Goal: Transaction & Acquisition: Purchase product/service

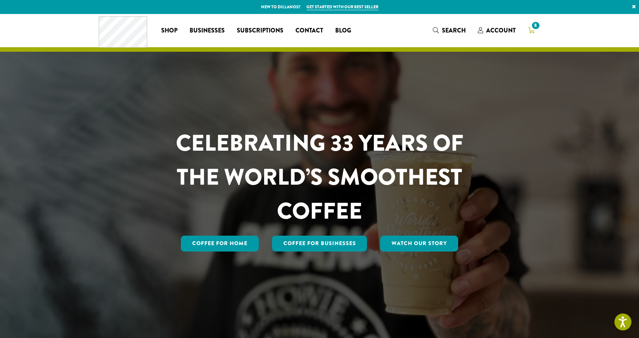
click at [536, 31] on link "8" at bounding box center [531, 30] width 19 height 12
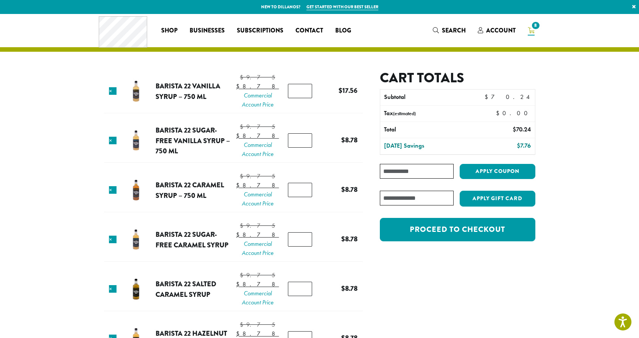
click at [303, 197] on input "*" at bounding box center [300, 190] width 24 height 14
type input "*"
click at [303, 197] on input "*" at bounding box center [300, 190] width 24 height 14
click at [336, 192] on tr "× Barista 22 Caramel Syrup – 750 ml $ 9.75 Original price was: $9.75. $ 8.78 Cu…" at bounding box center [233, 190] width 259 height 43
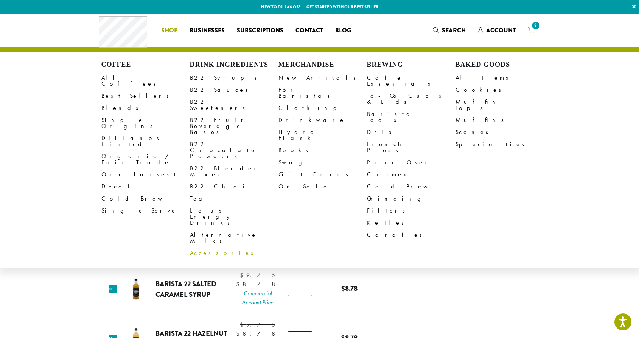
click at [207, 247] on link "Accessories" at bounding box center [234, 253] width 88 height 12
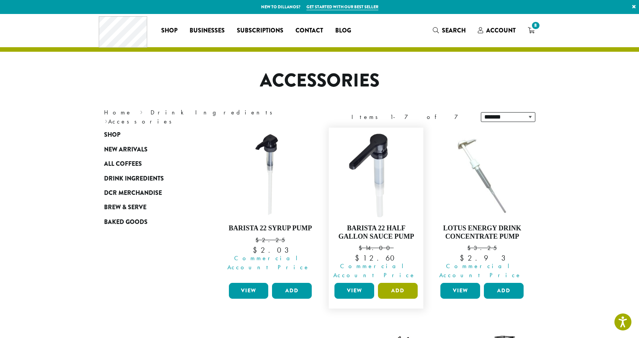
click at [394, 283] on button "Add" at bounding box center [398, 291] width 40 height 16
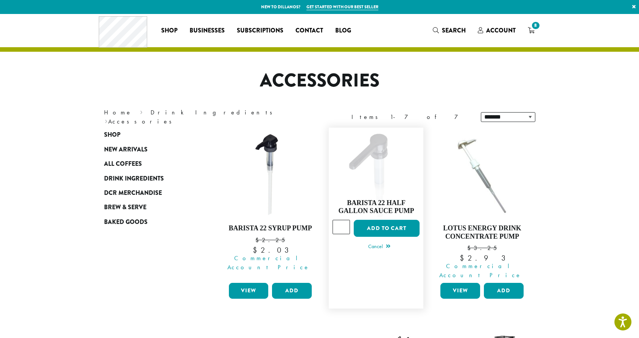
click at [345, 220] on input "*" at bounding box center [340, 227] width 17 height 14
type input "*"
click at [345, 220] on input "*" at bounding box center [340, 227] width 17 height 14
click at [375, 220] on button "Add to cart" at bounding box center [387, 228] width 66 height 17
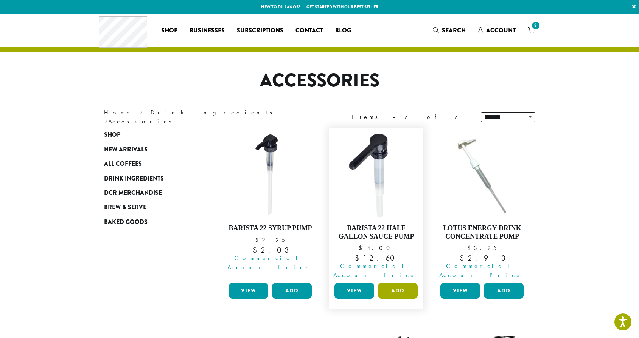
click at [396, 283] on button "Add" at bounding box center [398, 291] width 40 height 16
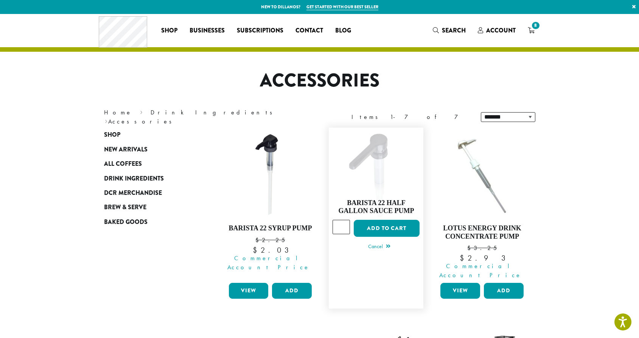
click at [345, 220] on input "*" at bounding box center [340, 227] width 17 height 14
type input "*"
click at [345, 220] on input "*" at bounding box center [340, 227] width 17 height 14
click at [374, 220] on button "Add to cart" at bounding box center [387, 228] width 66 height 17
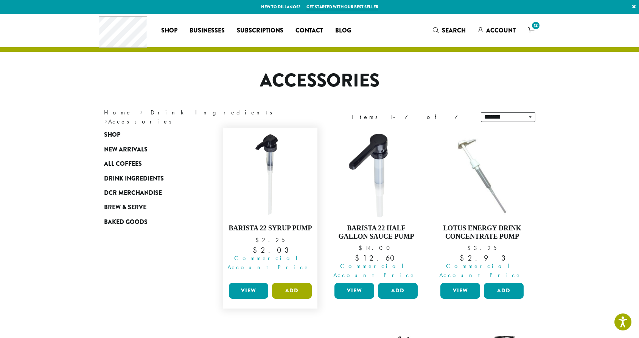
click at [295, 283] on button "Add" at bounding box center [292, 291] width 40 height 16
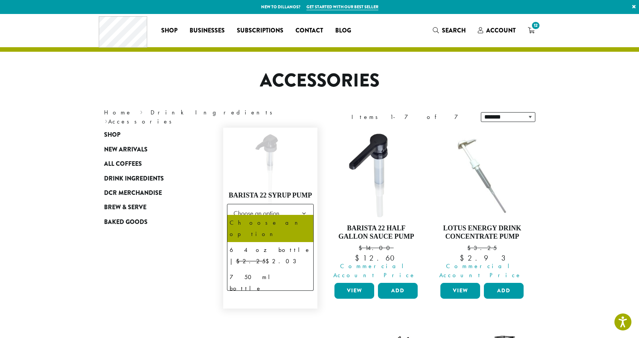
click at [282, 211] on span "Choose an option" at bounding box center [258, 213] width 56 height 15
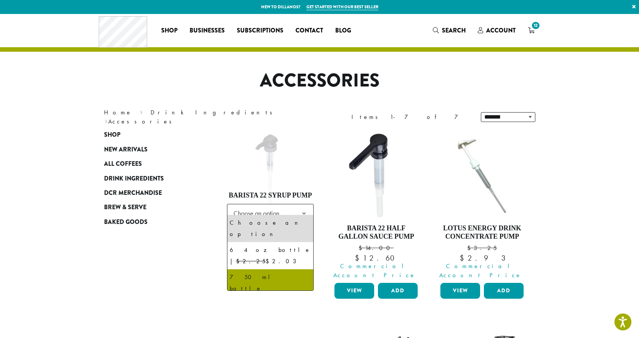
select select "**********"
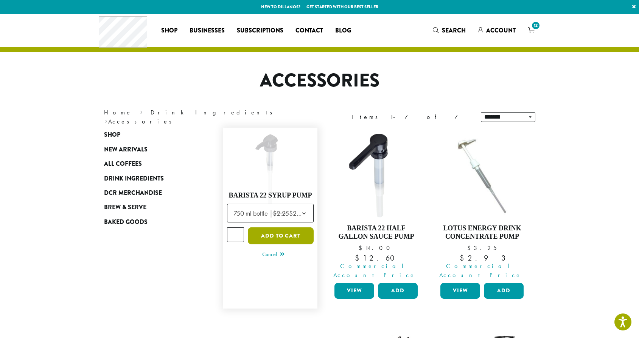
click at [256, 237] on button "Add to cart" at bounding box center [281, 236] width 66 height 17
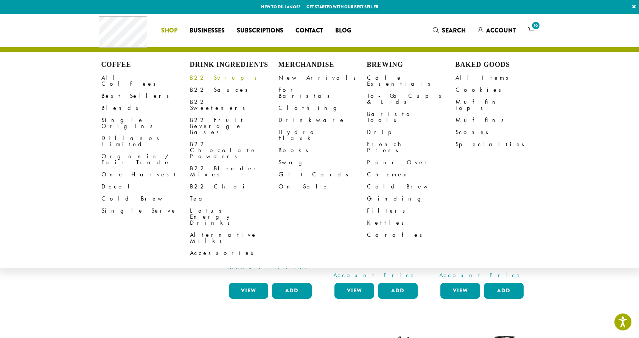
click at [199, 76] on link "B22 Syrups" at bounding box center [234, 78] width 88 height 12
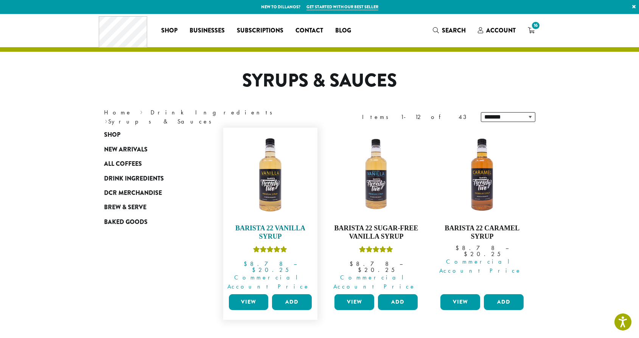
click at [284, 190] on img at bounding box center [270, 175] width 87 height 87
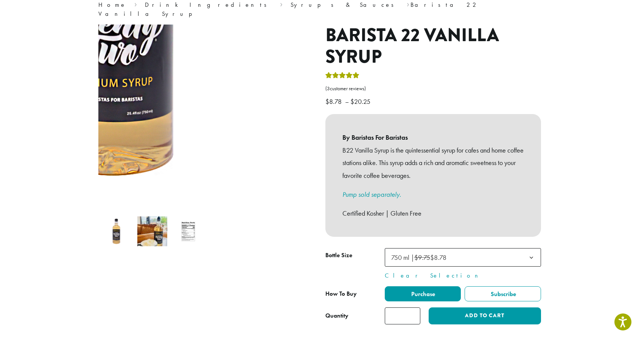
scroll to position [65, 0]
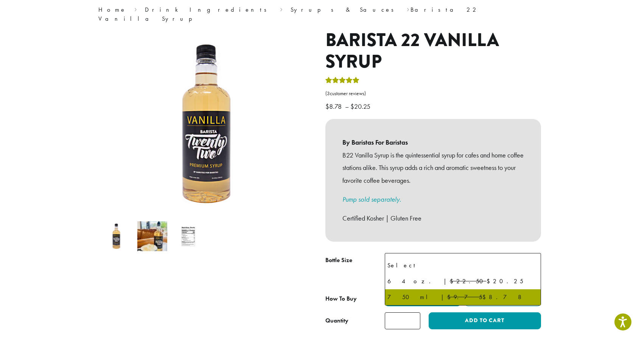
click at [429, 258] on del "$9.75" at bounding box center [422, 262] width 16 height 9
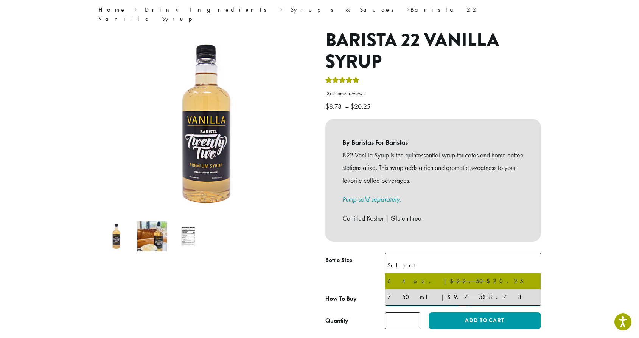
select select "*****"
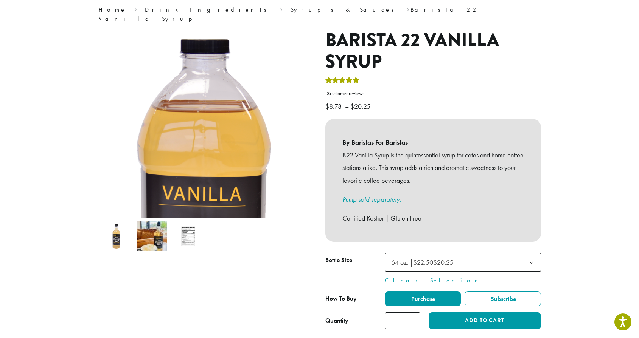
click at [115, 231] on img at bounding box center [116, 237] width 30 height 30
click at [162, 227] on img at bounding box center [152, 237] width 30 height 30
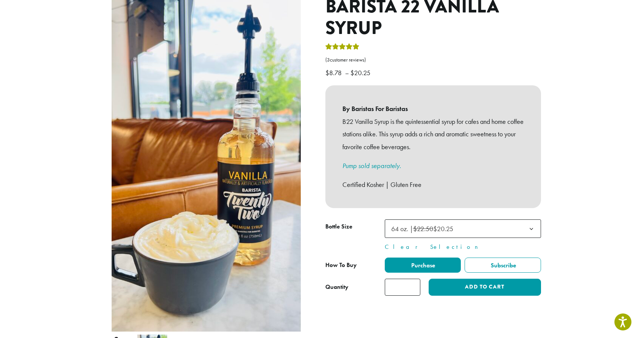
scroll to position [111, 0]
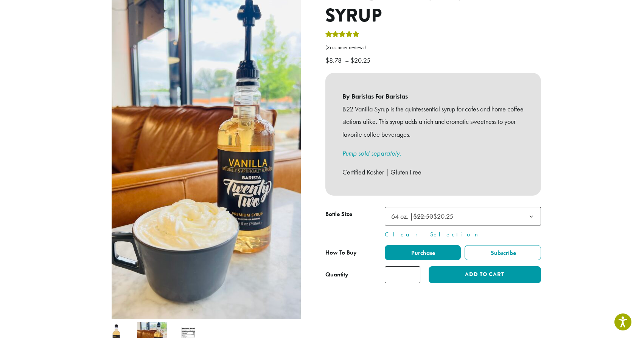
click at [129, 323] on img at bounding box center [116, 338] width 30 height 30
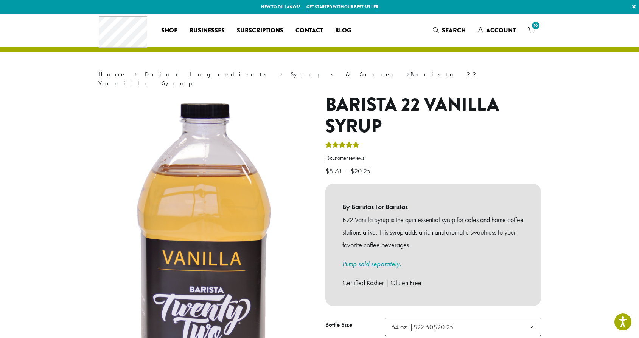
scroll to position [0, 0]
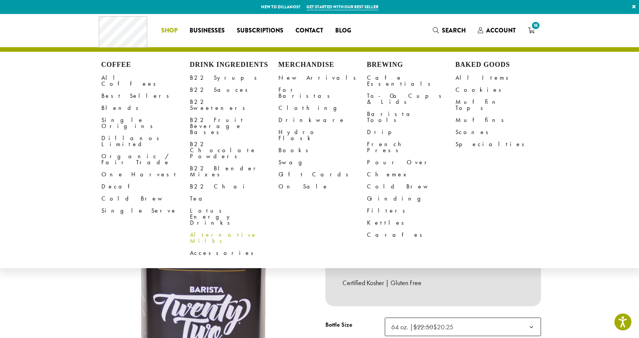
click at [212, 229] on link "Alternative Milks" at bounding box center [234, 238] width 88 height 18
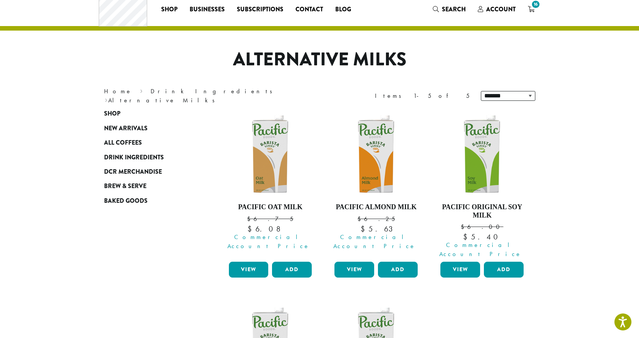
scroll to position [12, 0]
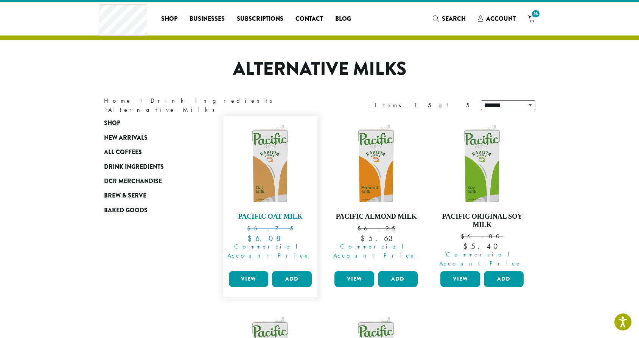
click at [268, 174] on img at bounding box center [270, 163] width 87 height 87
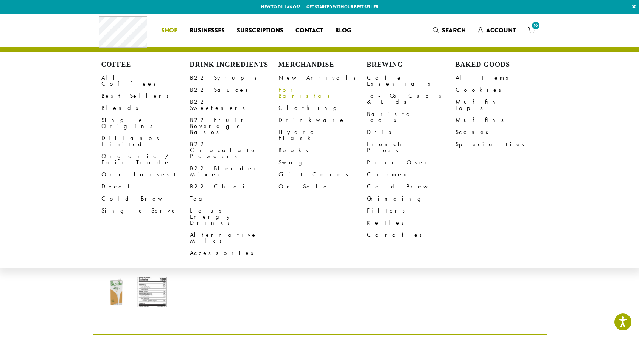
click at [302, 92] on link "For Baristas" at bounding box center [322, 93] width 88 height 18
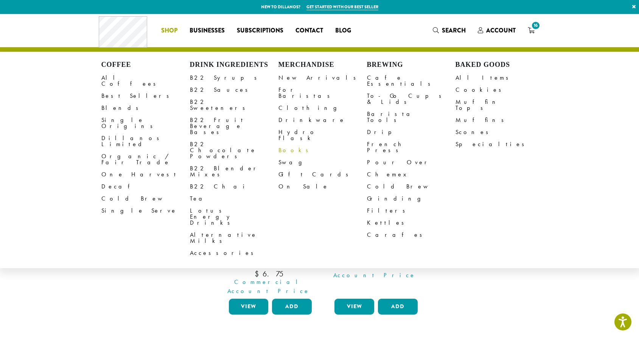
click at [285, 144] on link "Books" at bounding box center [322, 150] width 88 height 12
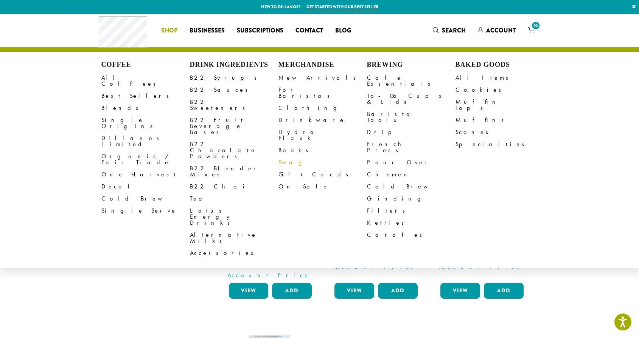
click at [309, 157] on link "Swag" at bounding box center [322, 163] width 88 height 12
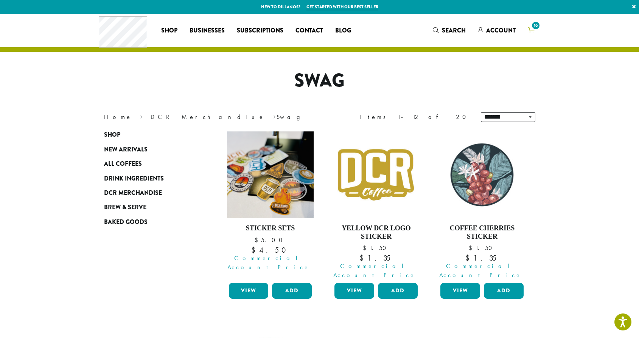
click at [533, 25] on span "16" at bounding box center [535, 25] width 10 height 10
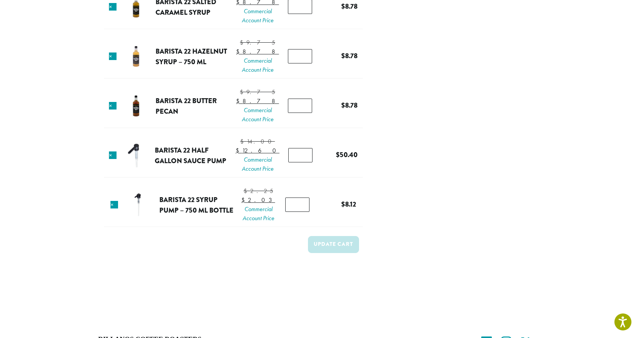
scroll to position [285, 0]
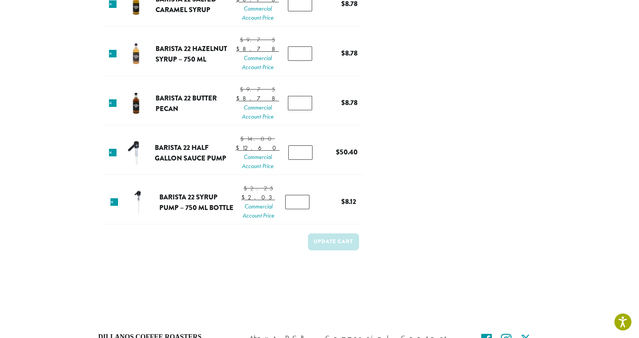
click at [391, 162] on div "Cart totals Subtotal $ 128.76 Tax (estimated) $ 0.00 Total $ 128.76 Today’s Sav…" at bounding box center [449, 26] width 172 height 483
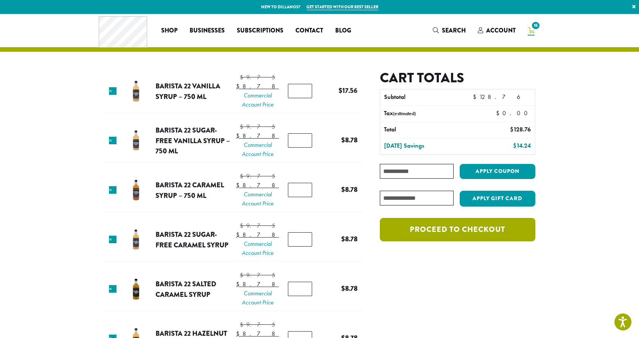
scroll to position [0, 0]
click at [427, 239] on link "Proceed to checkout" at bounding box center [457, 229] width 155 height 23
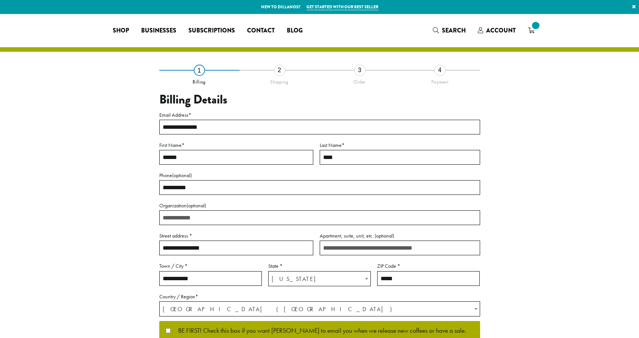
select select "**"
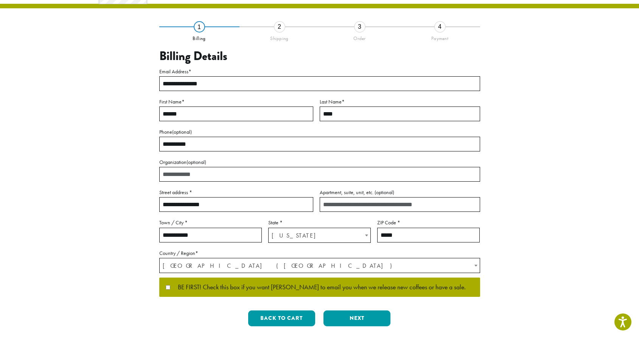
scroll to position [45, 0]
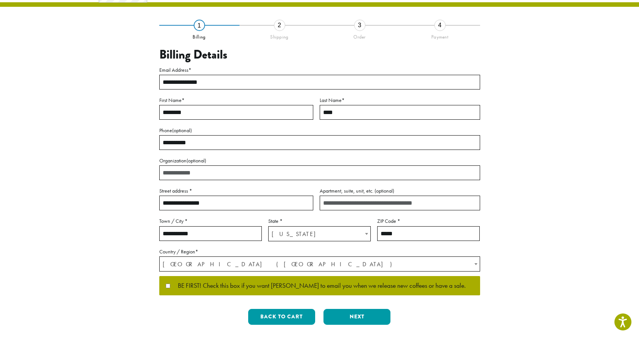
type input "********"
type input "*******"
type input "**********"
click at [577, 125] on section "**********" at bounding box center [319, 159] width 639 height 381
type input "*"
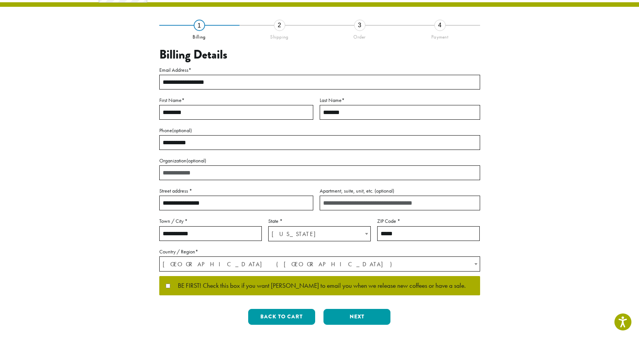
click at [563, 202] on section "**********" at bounding box center [319, 159] width 639 height 381
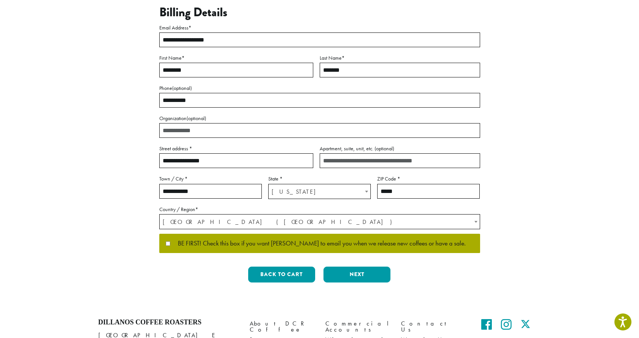
scroll to position [95, 0]
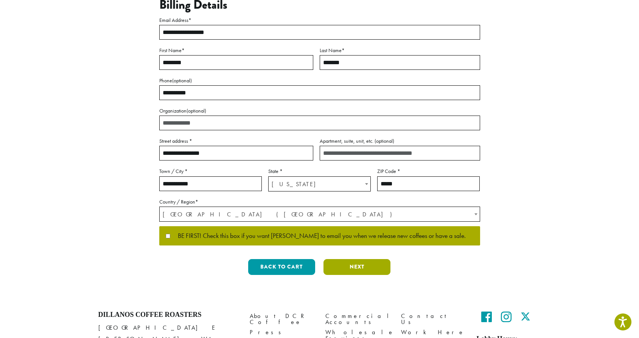
click at [376, 270] on button "Next" at bounding box center [356, 267] width 67 height 16
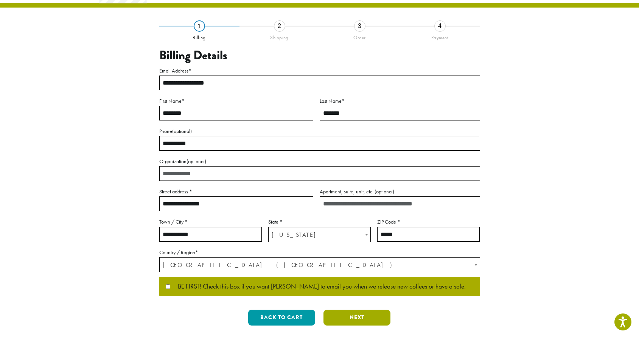
scroll to position [0, 0]
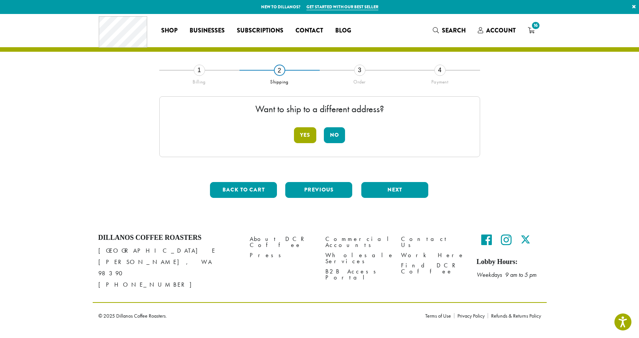
click at [308, 136] on button "Yes" at bounding box center [305, 135] width 22 height 16
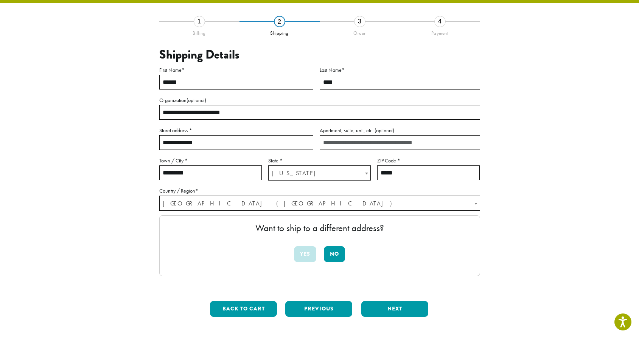
scroll to position [54, 0]
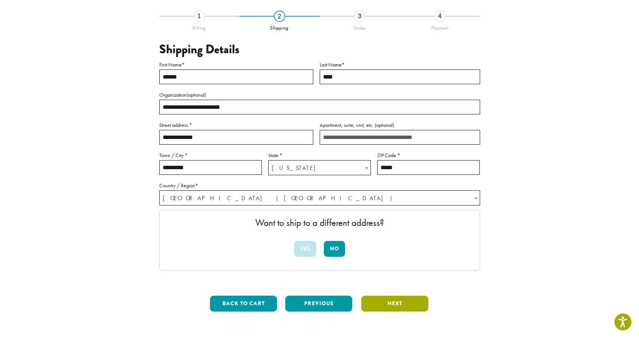
click at [399, 303] on button "Next" at bounding box center [394, 304] width 67 height 16
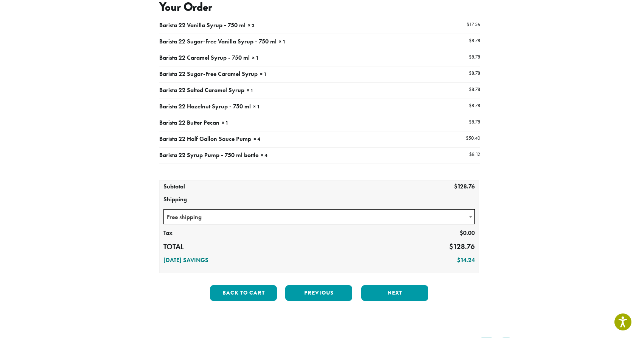
scroll to position [135, 0]
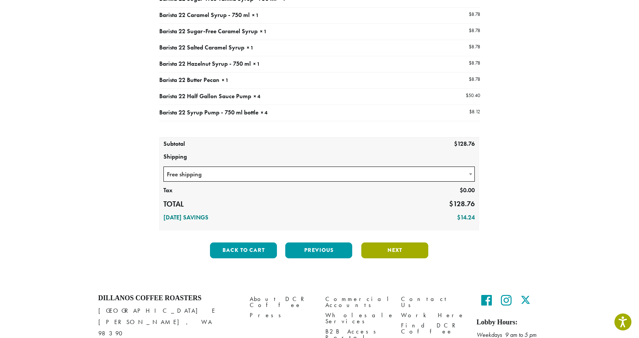
click at [413, 243] on button "Next" at bounding box center [394, 251] width 67 height 16
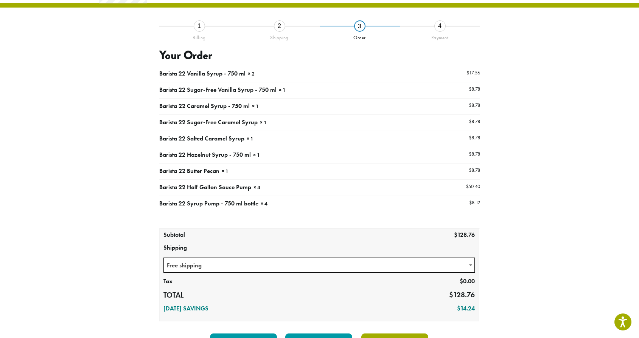
scroll to position [43, 0]
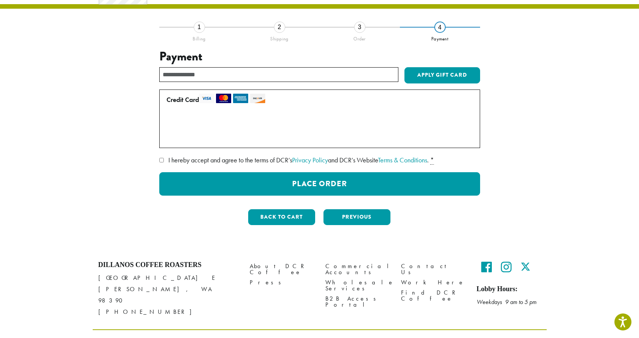
click at [236, 156] on span "I hereby accept and agree to the terms of DCR’s Privacy Policy and DCR’s Websit…" at bounding box center [298, 160] width 260 height 9
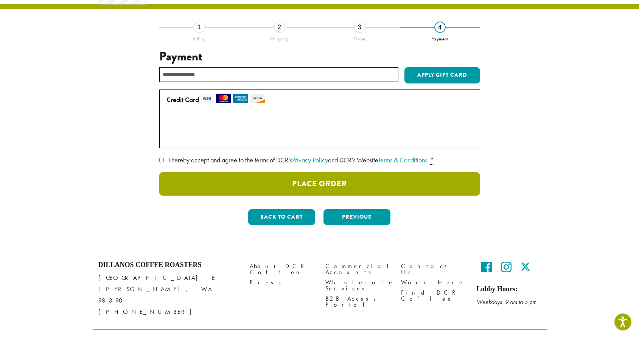
click at [244, 183] on button "Place Order" at bounding box center [319, 183] width 321 height 23
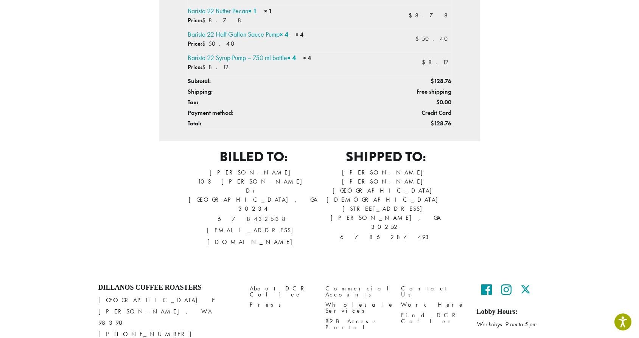
scroll to position [375, 0]
